Goal: Task Accomplishment & Management: Use online tool/utility

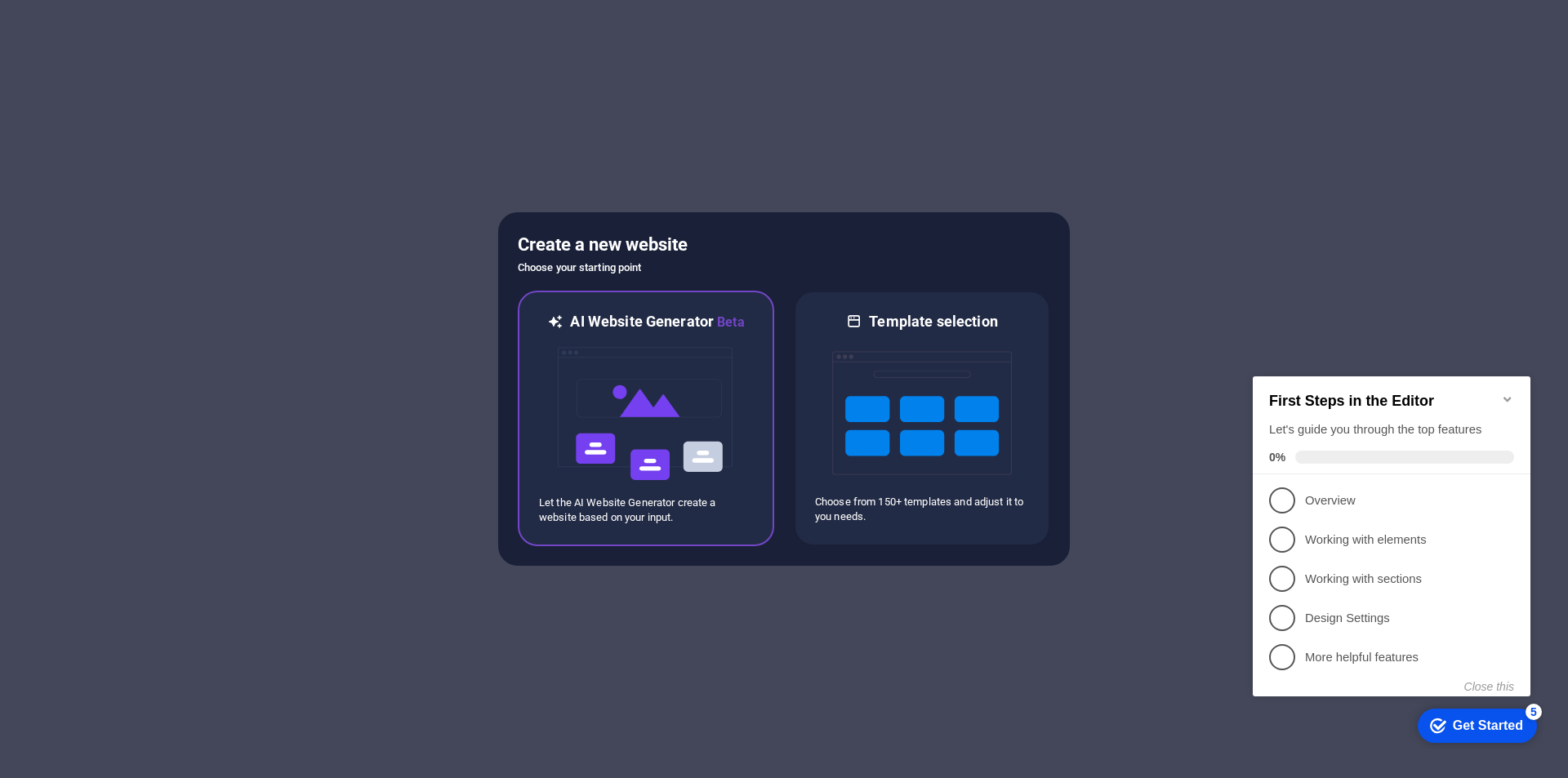
click at [659, 417] on img at bounding box center [645, 414] width 180 height 163
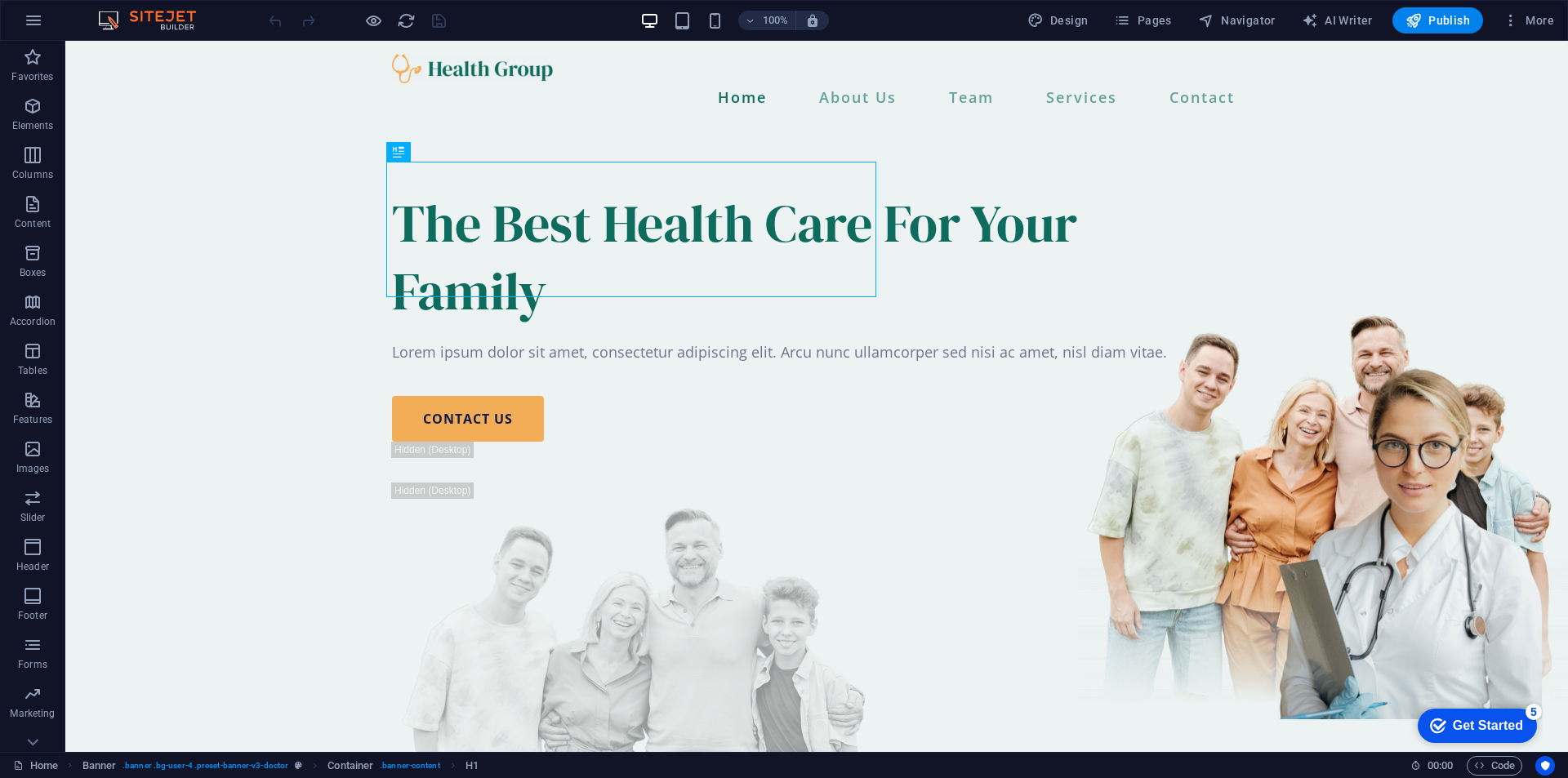
click at [38, 15] on icon "button" at bounding box center [33, 21] width 20 height 20
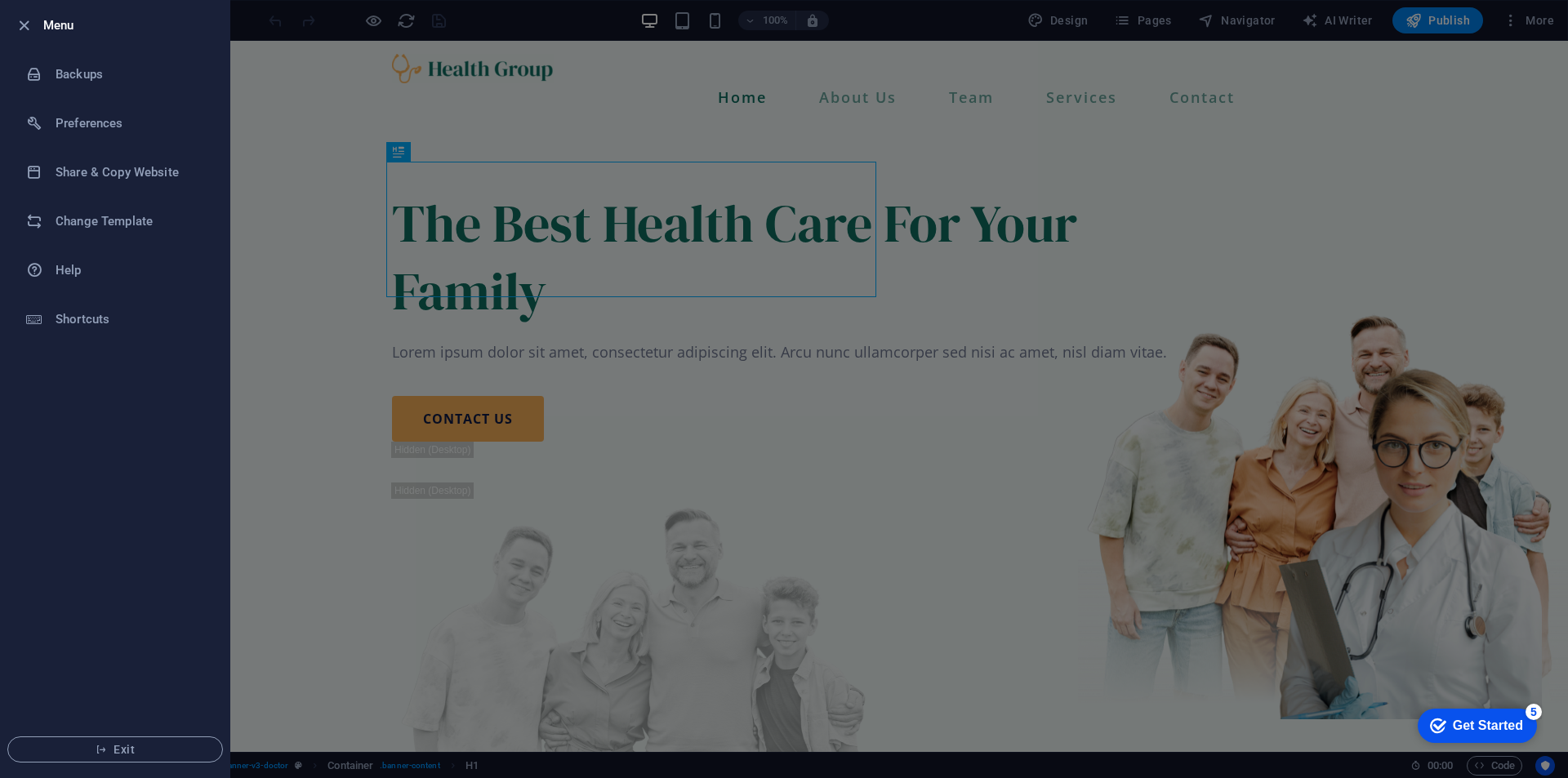
click at [0, 0] on div at bounding box center [0, 0] width 0 height 0
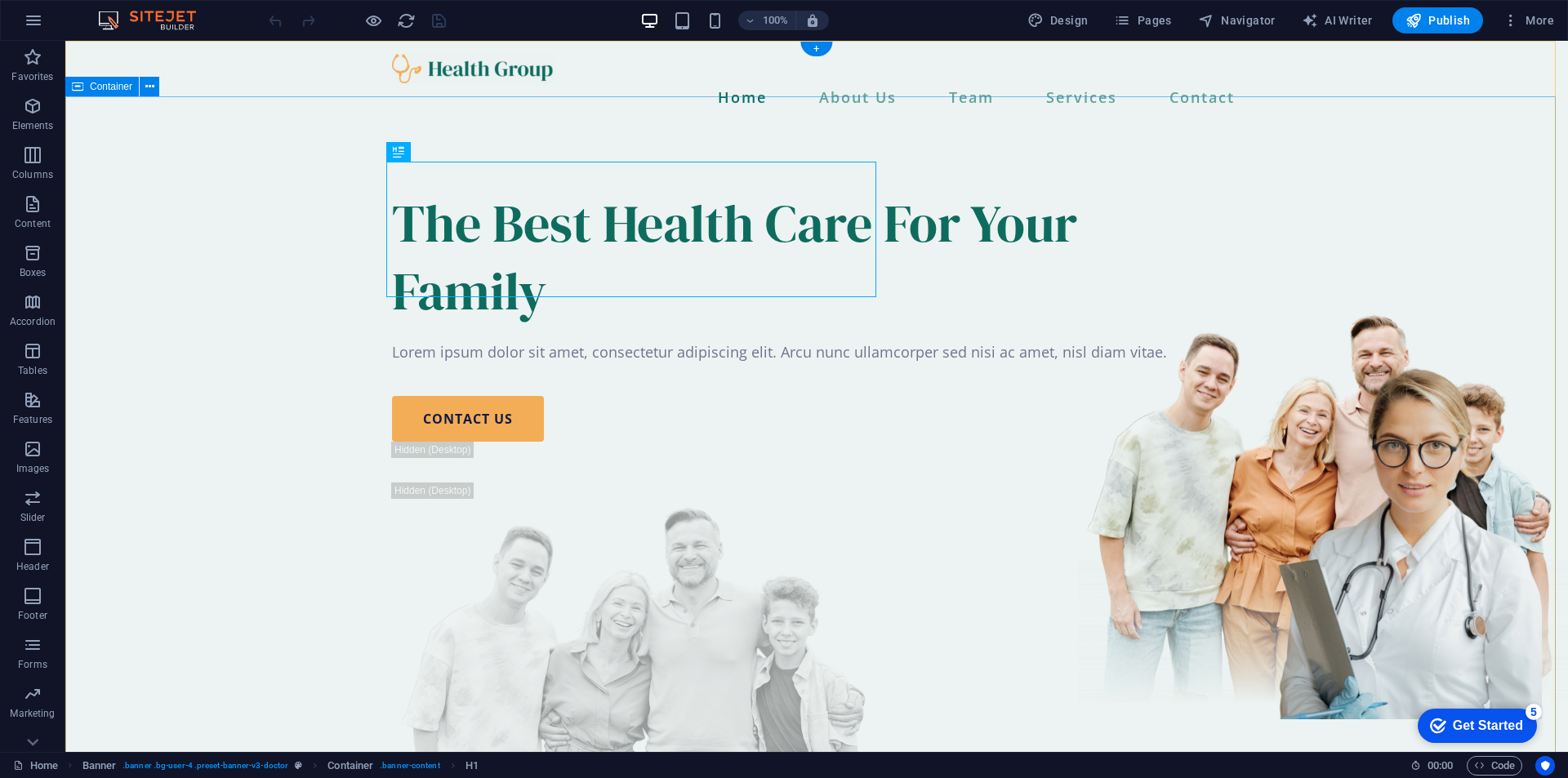
click at [344, 185] on div "The Best Health Care For Your Family Lorem ipsum dolor sit amet, consectetur ad…" at bounding box center [816, 543] width 1503 height 838
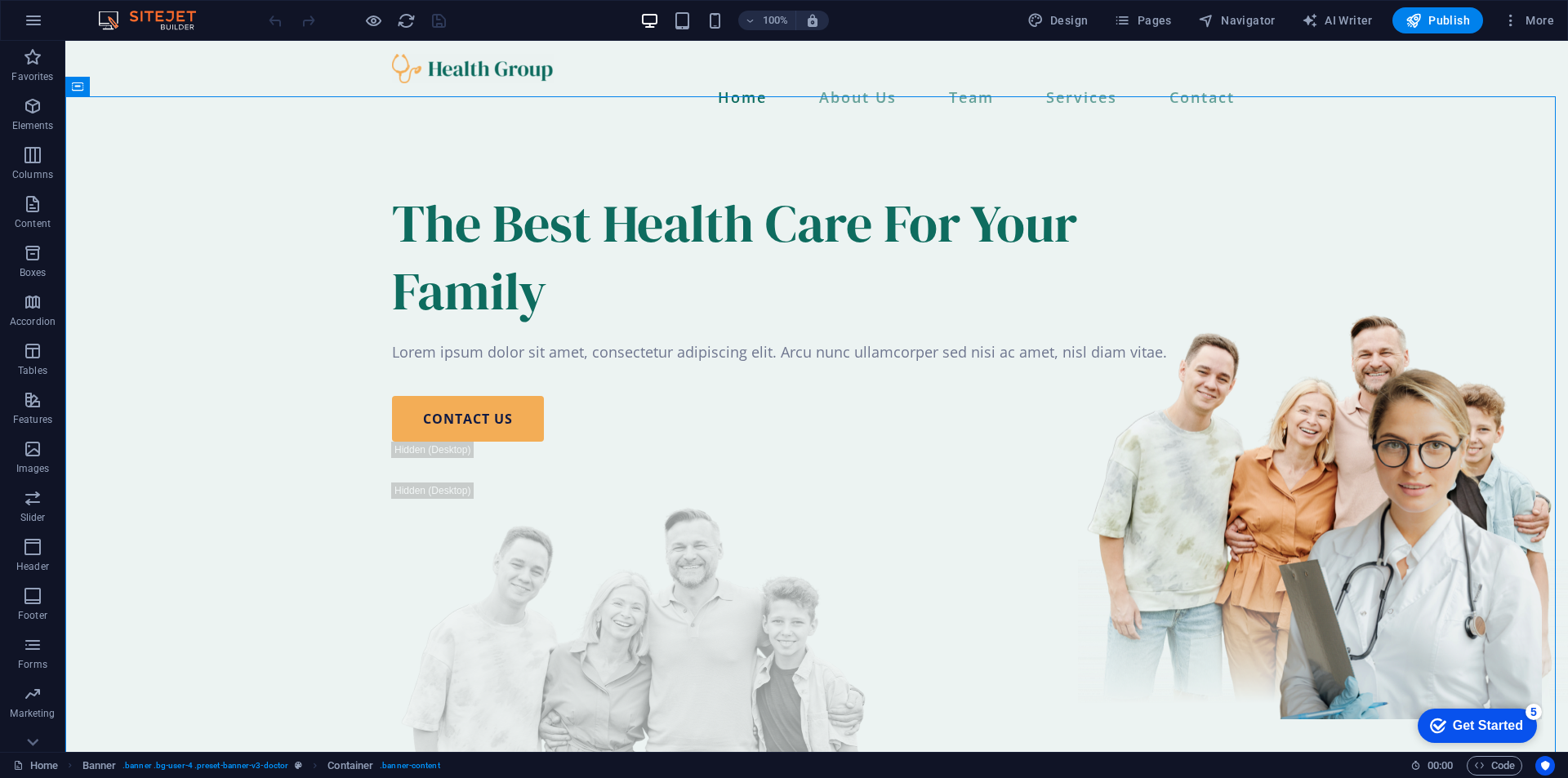
click at [181, 56] on icon at bounding box center [177, 50] width 9 height 17
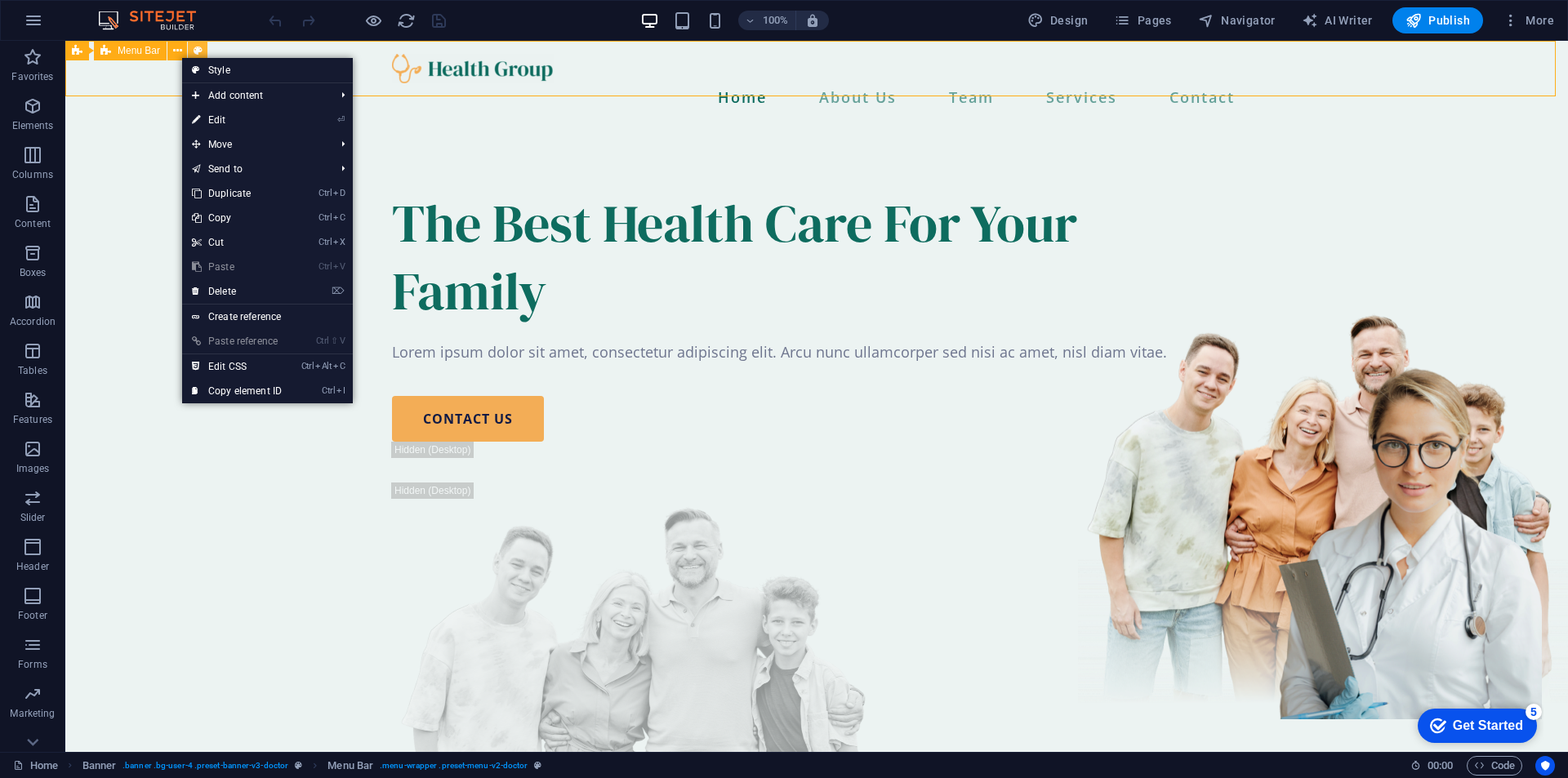
select select "rem"
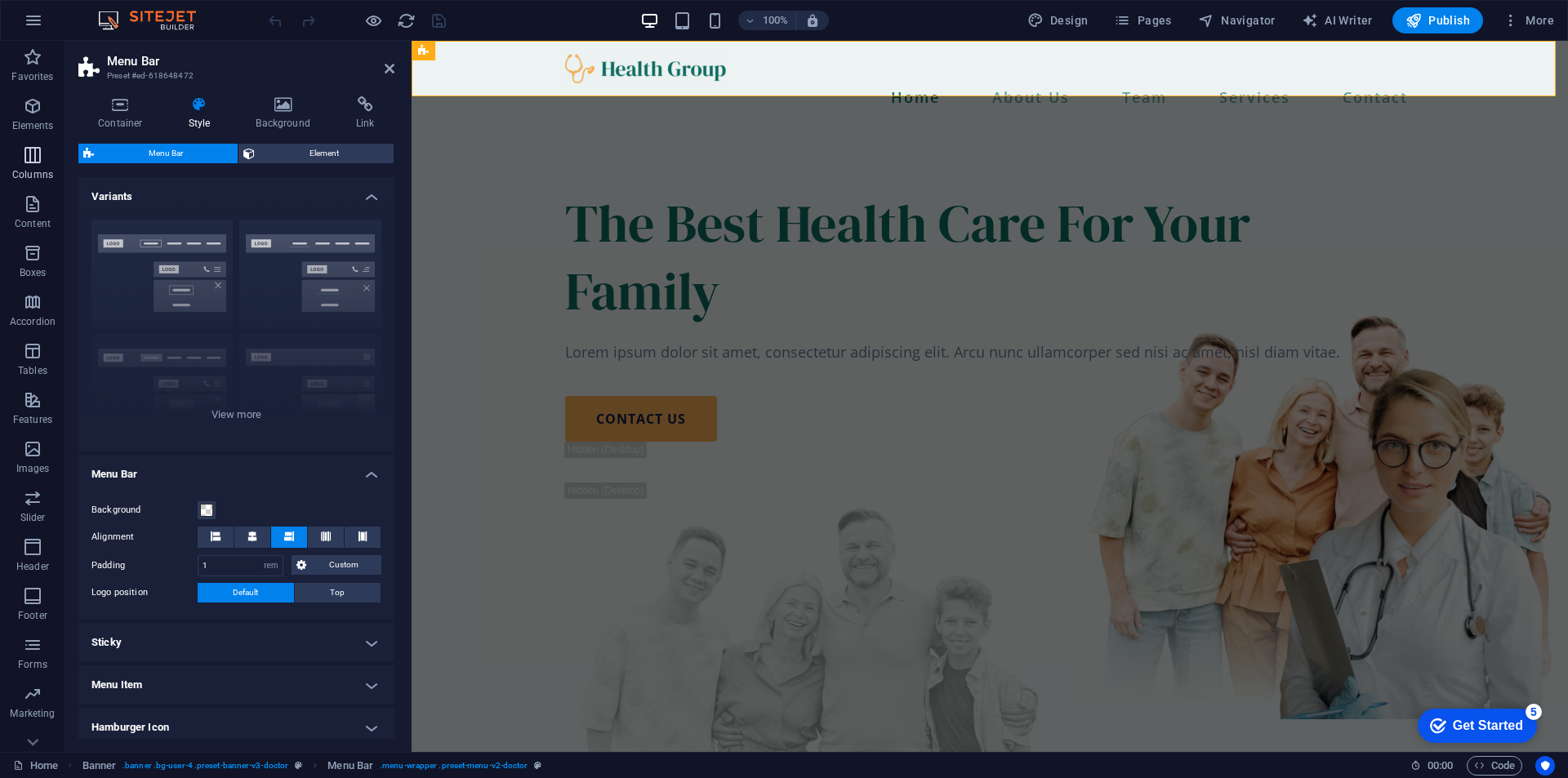
click at [35, 155] on icon "button" at bounding box center [32, 155] width 20 height 20
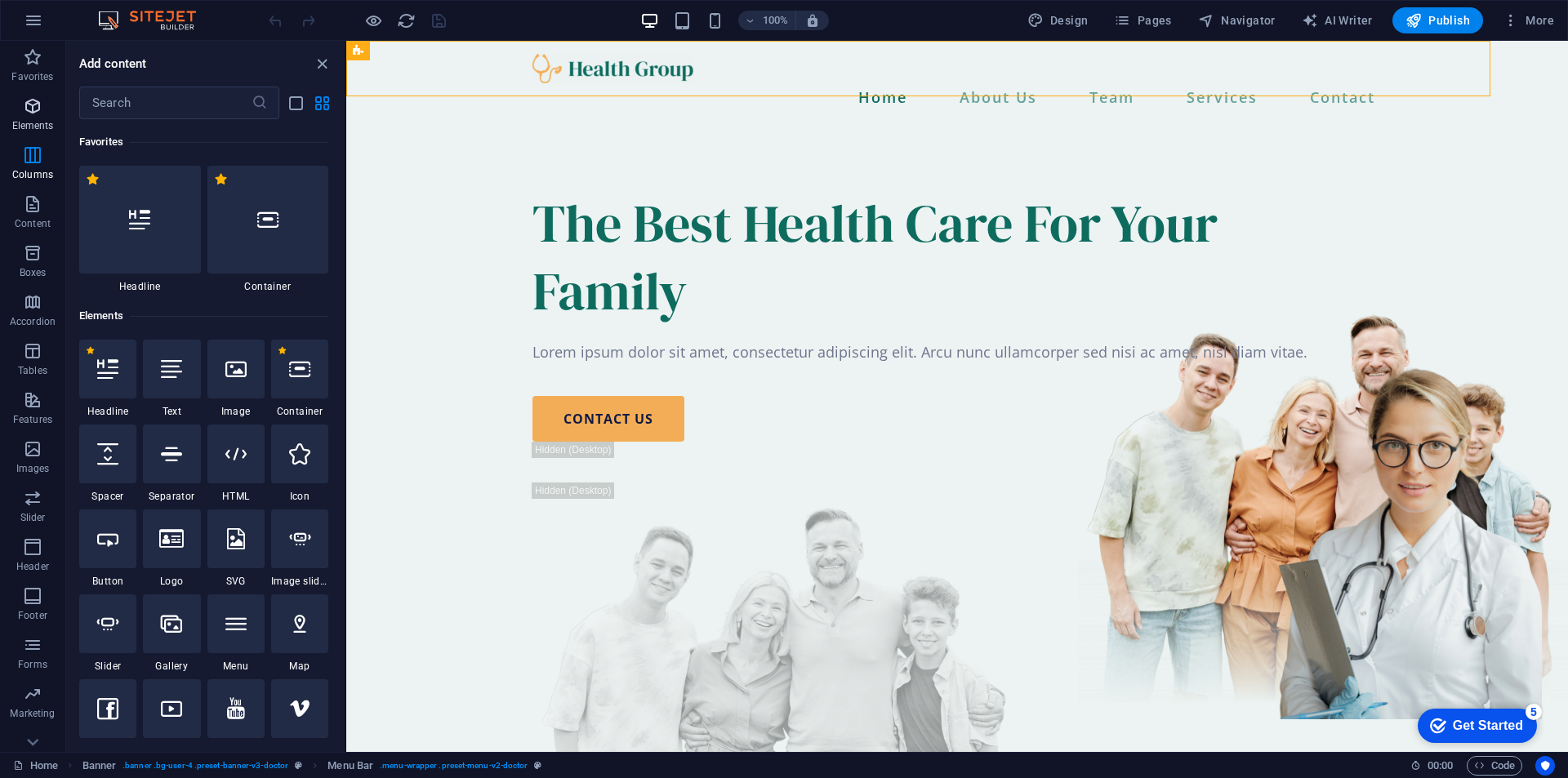
click at [42, 103] on icon "button" at bounding box center [32, 106] width 20 height 20
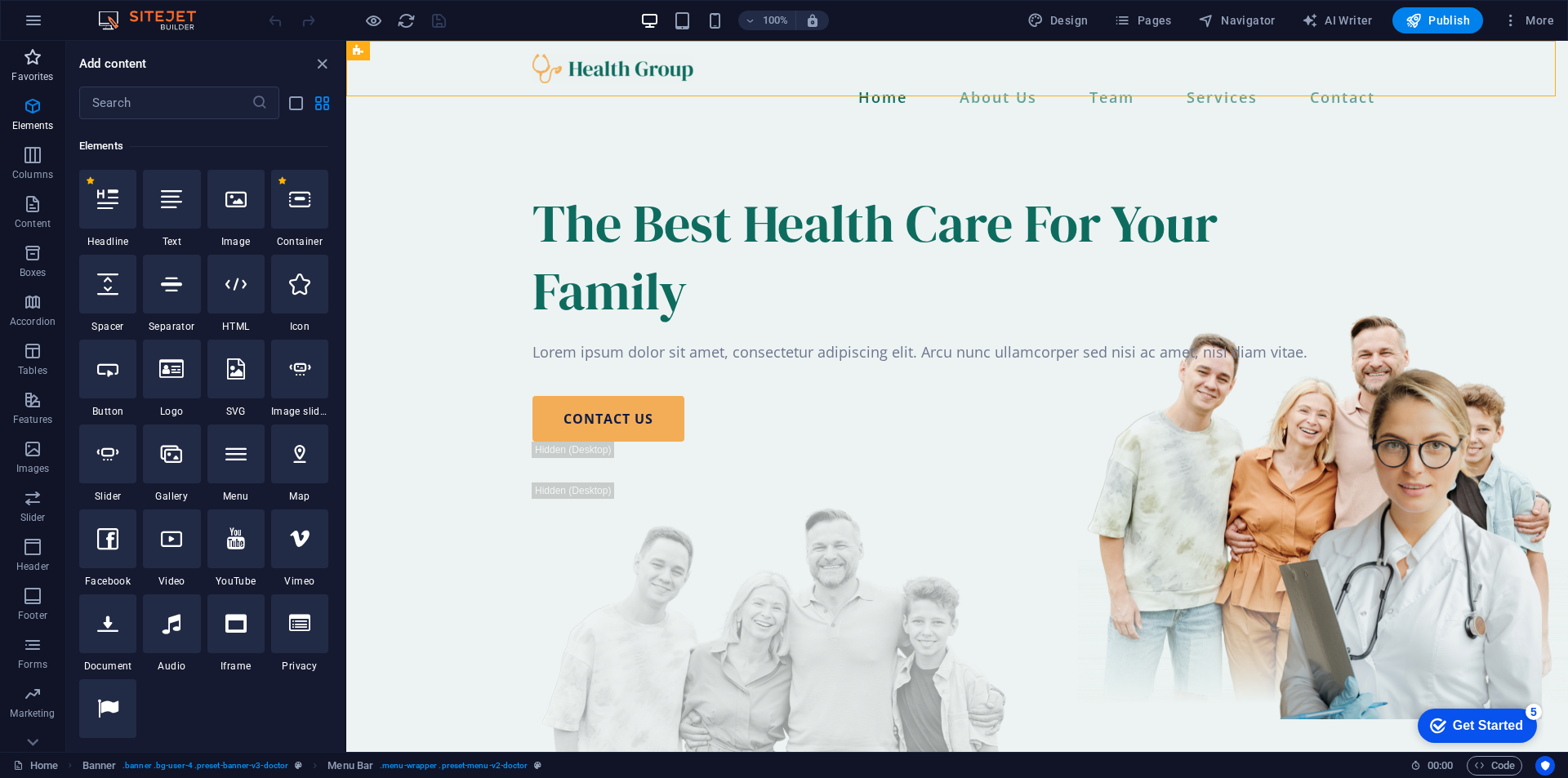
click at [37, 64] on icon "button" at bounding box center [32, 57] width 20 height 20
